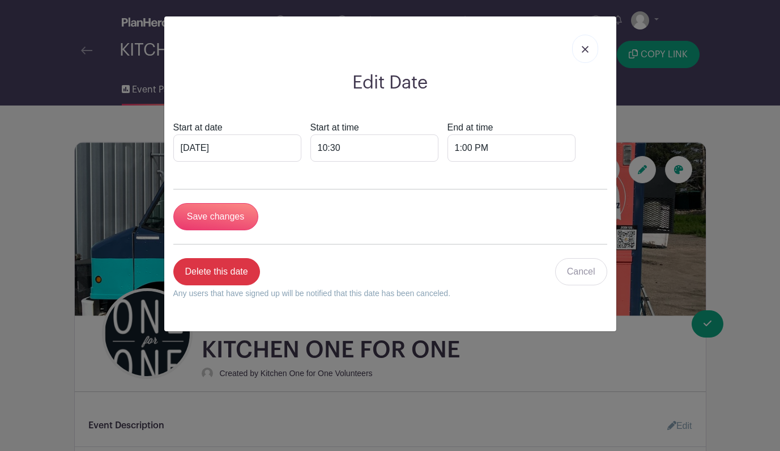
scroll to position [617, 0]
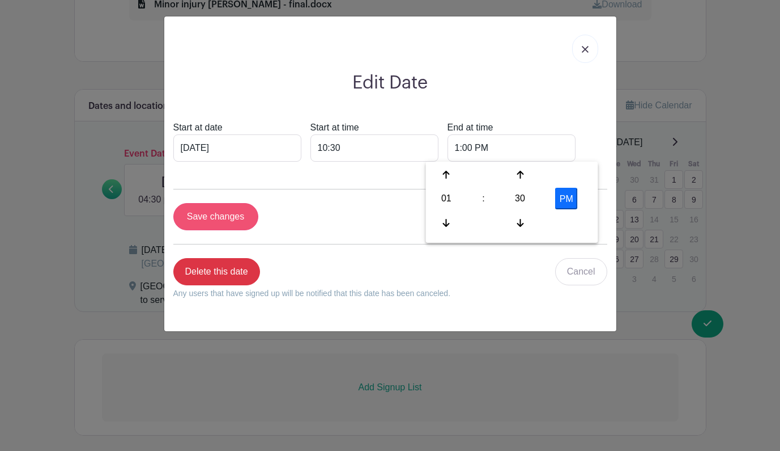
type input "1:00 PM"
click at [215, 217] on input "Save changes" at bounding box center [215, 216] width 85 height 27
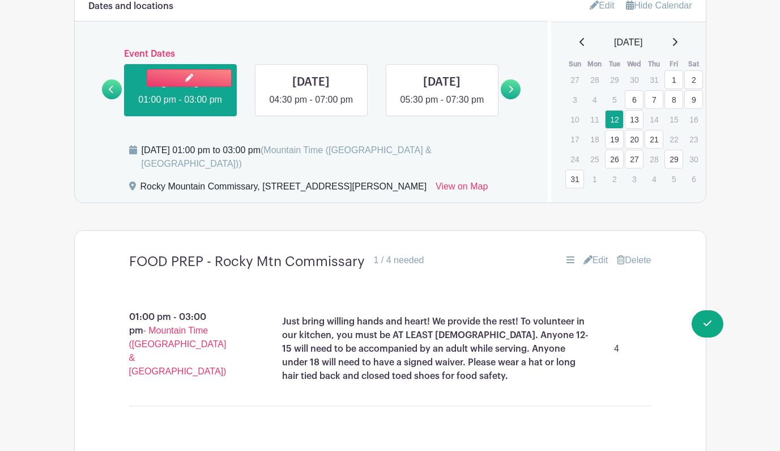
scroll to position [719, 0]
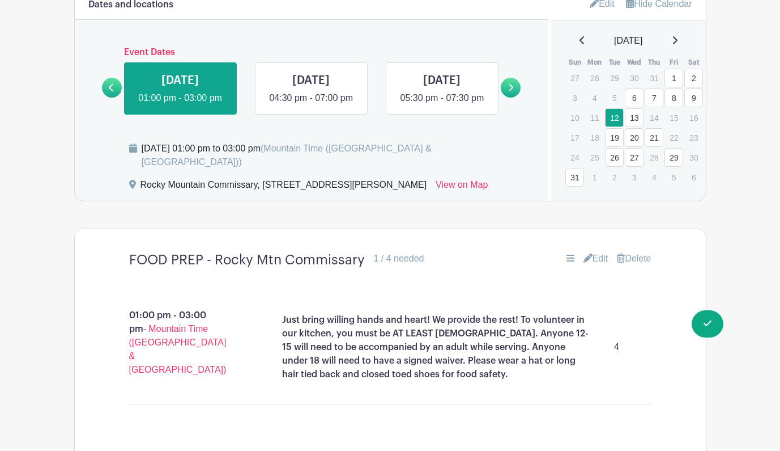
click at [618, 138] on link "19" at bounding box center [614, 137] width 19 height 19
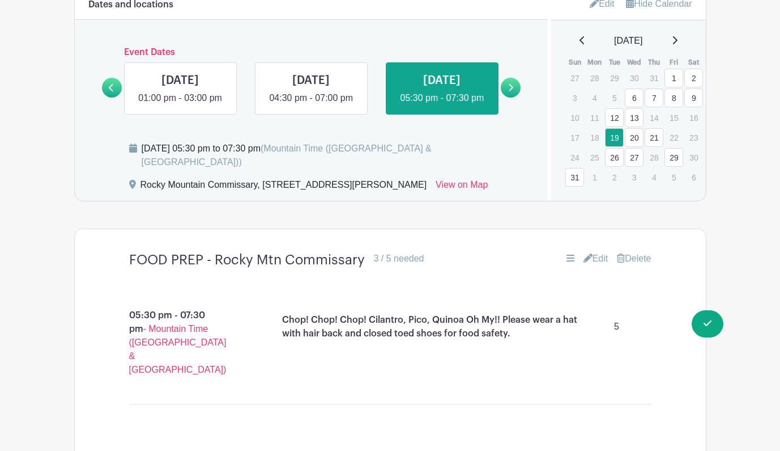
click at [657, 139] on link "21" at bounding box center [654, 137] width 19 height 19
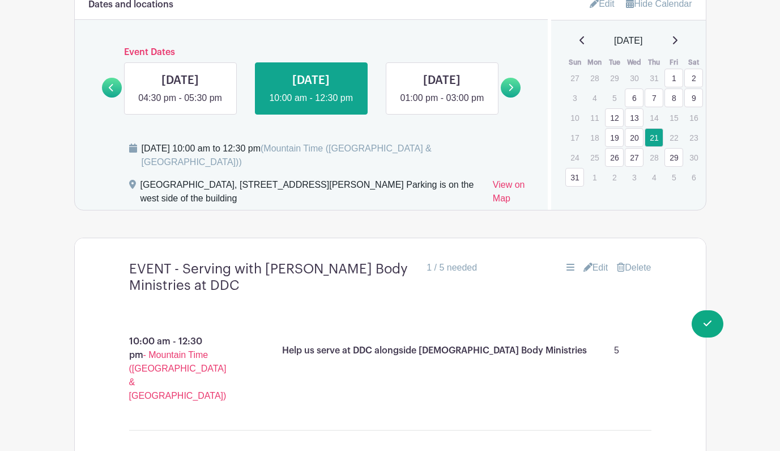
click at [616, 161] on link "26" at bounding box center [614, 157] width 19 height 19
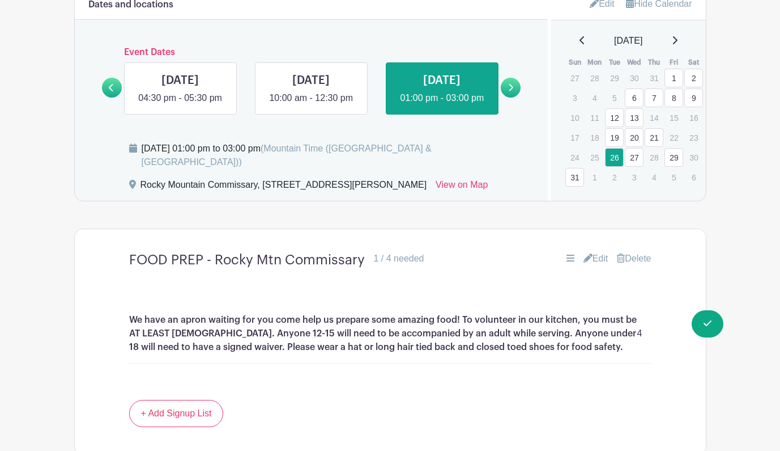
click at [673, 157] on link "29" at bounding box center [674, 157] width 19 height 19
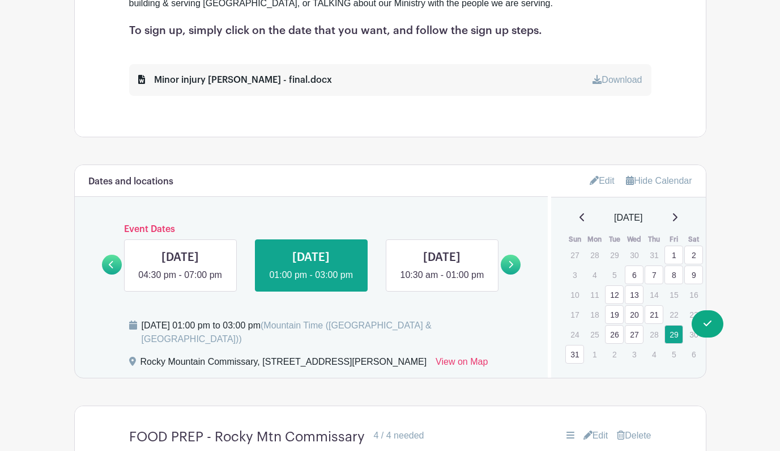
scroll to position [544, 0]
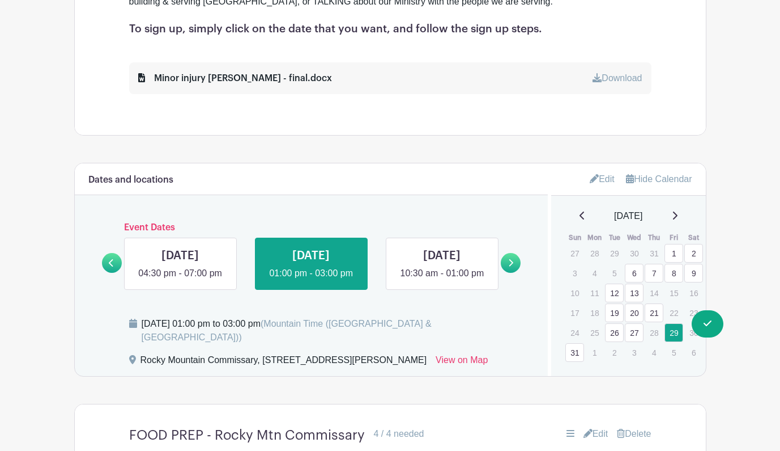
click at [656, 312] on link "21" at bounding box center [654, 312] width 19 height 19
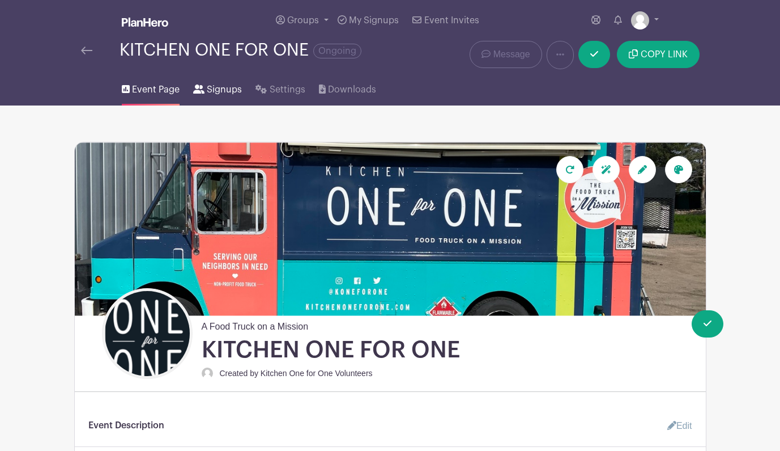
click at [217, 93] on span "Signups" at bounding box center [224, 90] width 35 height 14
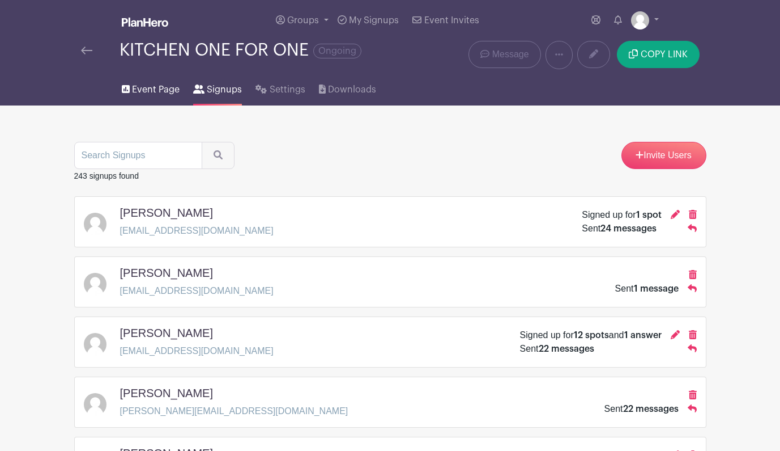
click at [158, 90] on span "Event Page" at bounding box center [156, 90] width 48 height 14
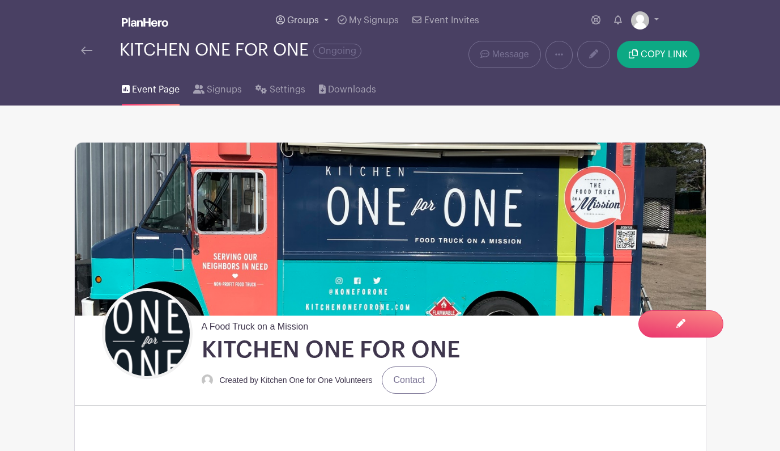
click at [307, 21] on span "Groups" at bounding box center [303, 20] width 32 height 9
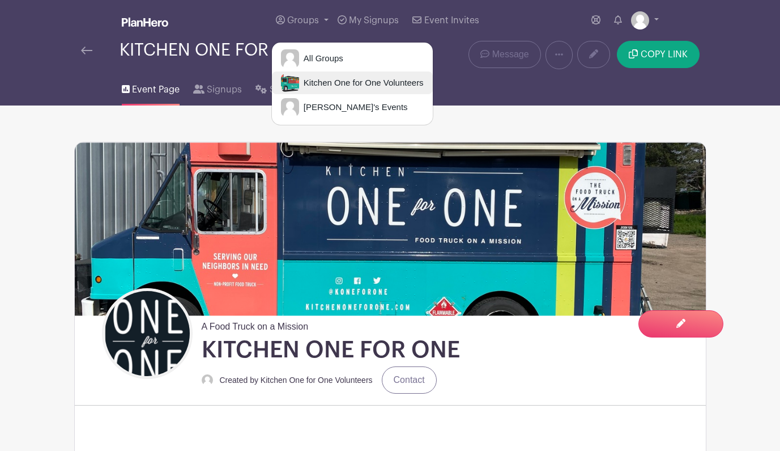
click at [325, 79] on span "Kitchen One for One Volunteers" at bounding box center [361, 83] width 125 height 13
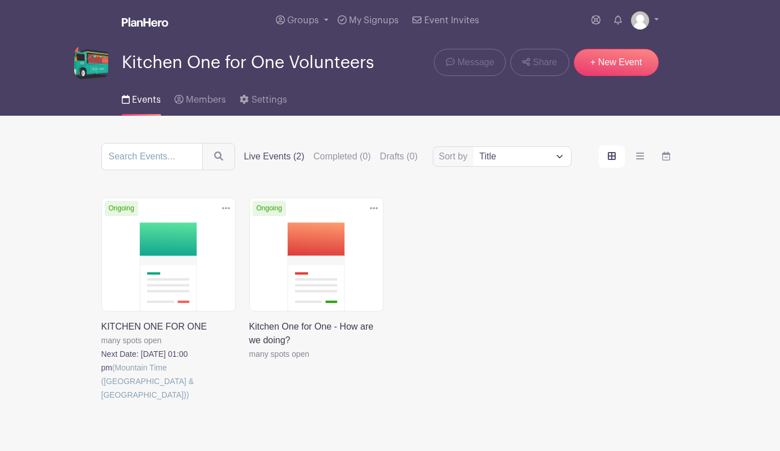
click at [101, 401] on link at bounding box center [101, 401] width 0 height 0
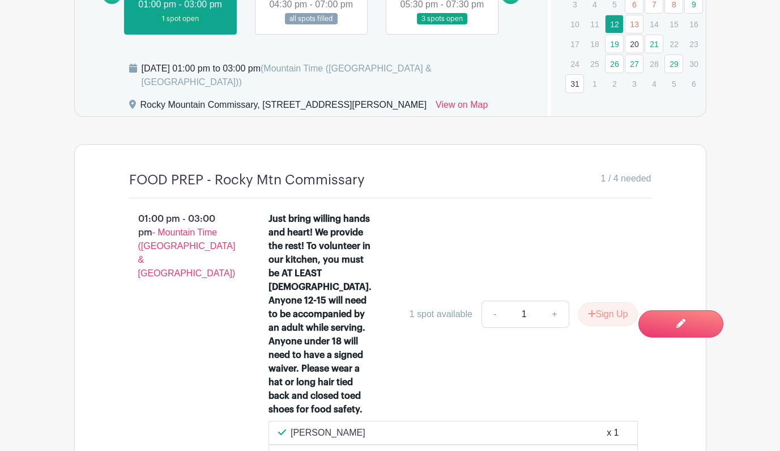
scroll to position [778, 0]
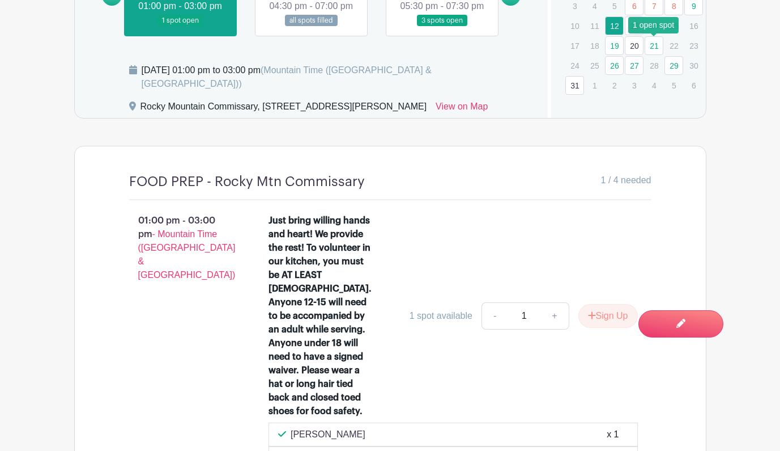
click at [659, 46] on link "21" at bounding box center [654, 45] width 19 height 19
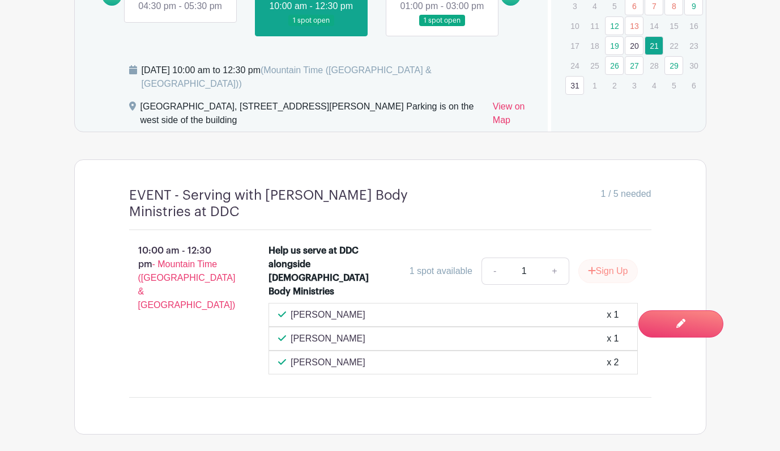
click at [600, 273] on button "Sign Up" at bounding box center [609, 271] width 60 height 24
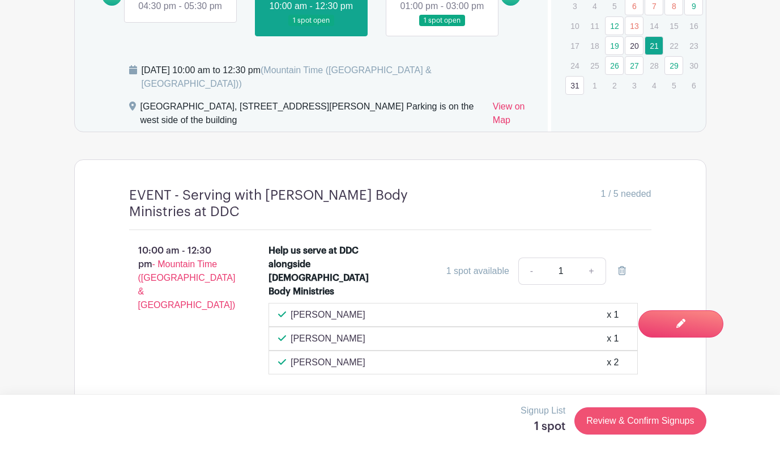
click at [639, 419] on link "Review & Confirm Signups" at bounding box center [640, 420] width 131 height 27
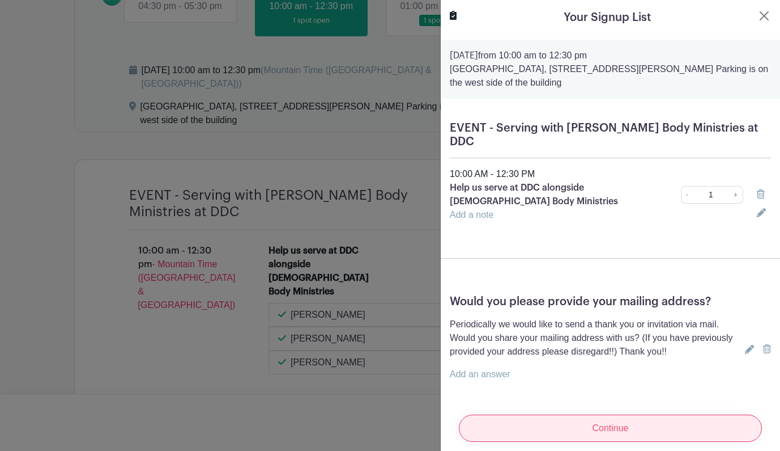
click at [629, 426] on input "Continue" at bounding box center [610, 427] width 303 height 27
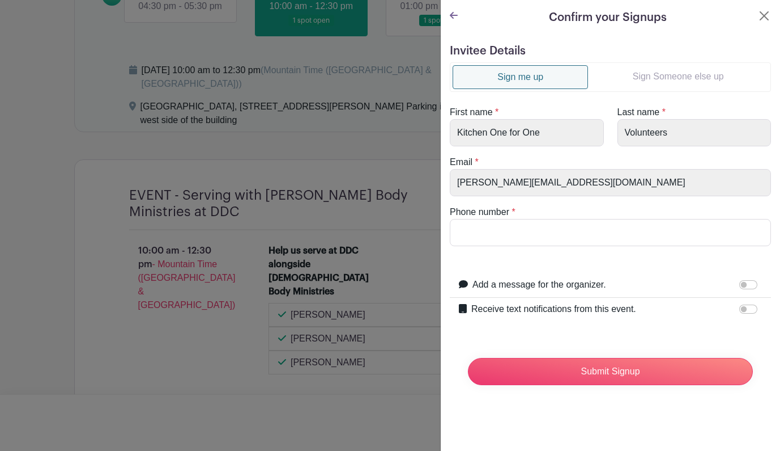
click at [680, 75] on link "Sign Someone else up" at bounding box center [678, 76] width 180 height 23
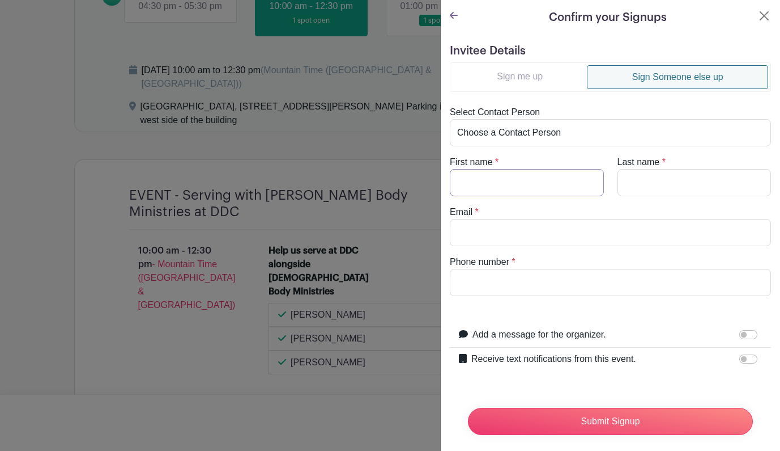
click at [524, 183] on input "First name" at bounding box center [527, 182] width 154 height 27
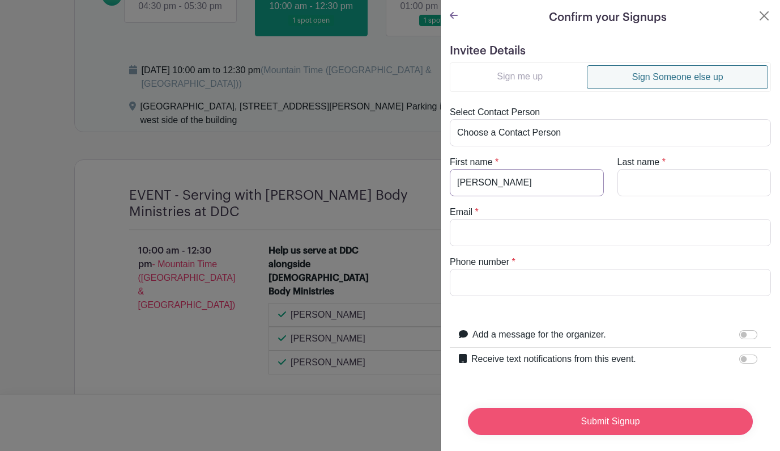
type input "[PERSON_NAME]"
click at [605, 422] on input "Submit Signup" at bounding box center [610, 421] width 285 height 27
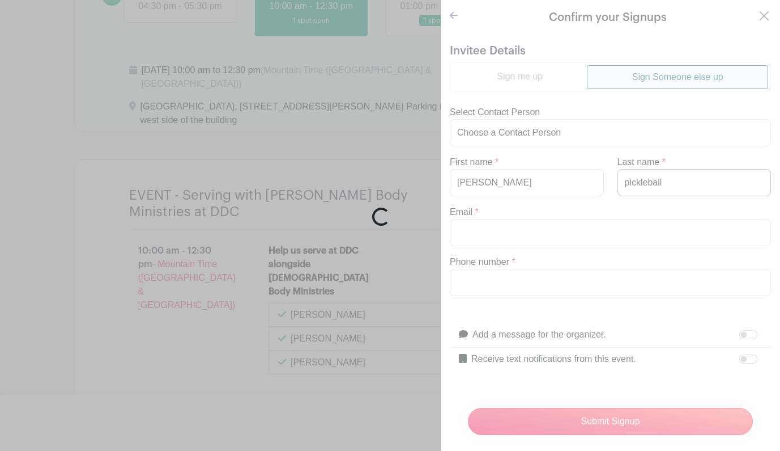
type input "pickleball"
click at [651, 423] on div "Loading..." at bounding box center [390, 225] width 780 height 451
